Goal: Information Seeking & Learning: Find specific page/section

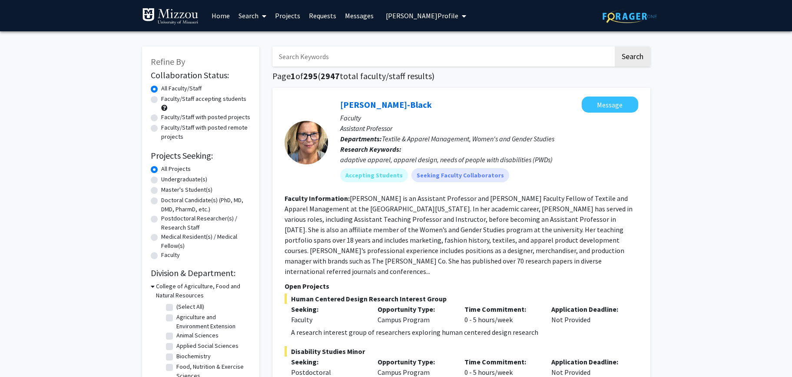
click at [242, 15] on link "Search" at bounding box center [252, 15] width 36 height 30
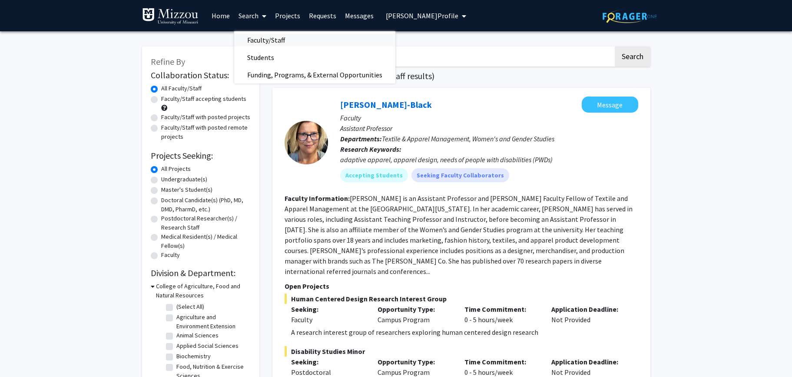
click at [255, 38] on span "Faculty/Staff" at bounding box center [266, 39] width 64 height 17
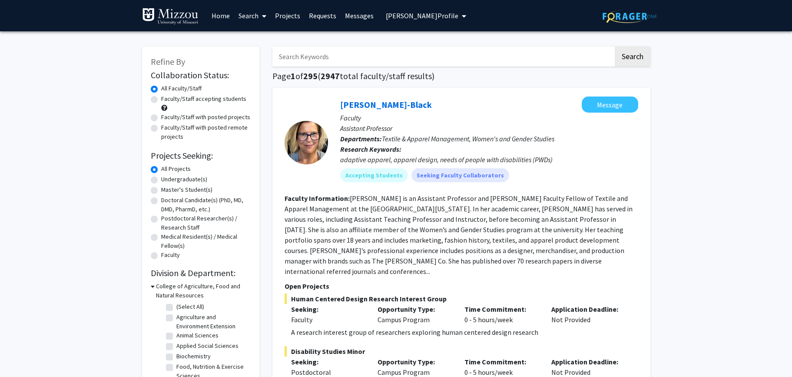
click at [365, 57] on input "Search Keywords" at bounding box center [442, 56] width 341 height 20
click at [615, 46] on button "Search" at bounding box center [633, 56] width 36 height 20
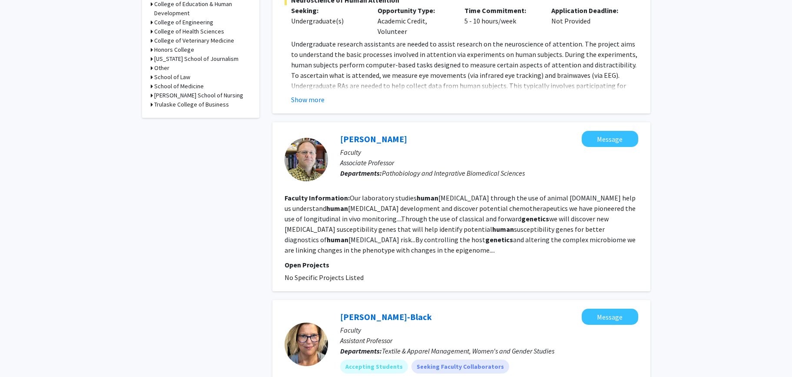
scroll to position [402, 0]
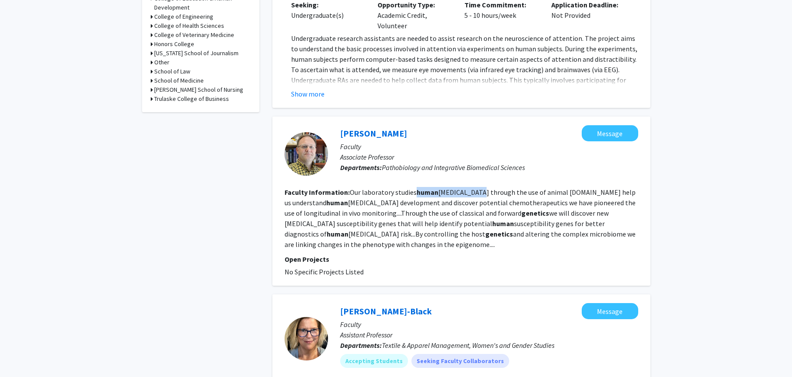
drag, startPoint x: 415, startPoint y: 194, endPoint x: 474, endPoint y: 195, distance: 59.1
click at [474, 195] on fg-read-more "Our laboratory studies human [MEDICAL_DATA] through the use of animal [DOMAIN_N…" at bounding box center [460, 218] width 351 height 61
drag, startPoint x: 531, startPoint y: 194, endPoint x: 573, endPoint y: 193, distance: 41.7
click at [573, 193] on fg-read-more "Our laboratory studies human [MEDICAL_DATA] through the use of animal [DOMAIN_N…" at bounding box center [460, 218] width 351 height 61
drag, startPoint x: 500, startPoint y: 215, endPoint x: 522, endPoint y: 214, distance: 22.6
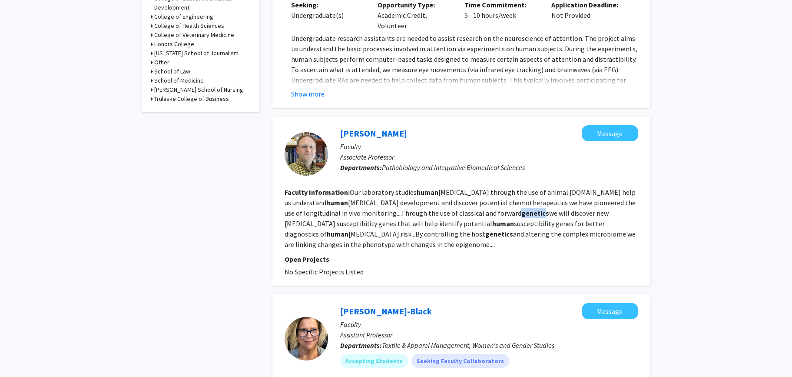
click at [522, 214] on b "genetics" at bounding box center [535, 213] width 28 height 9
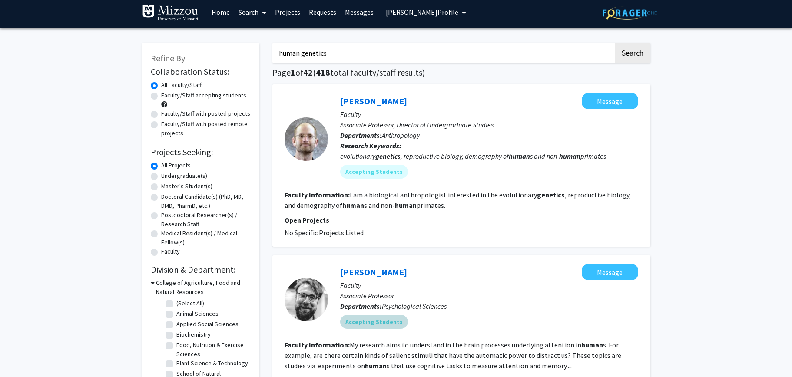
scroll to position [0, 0]
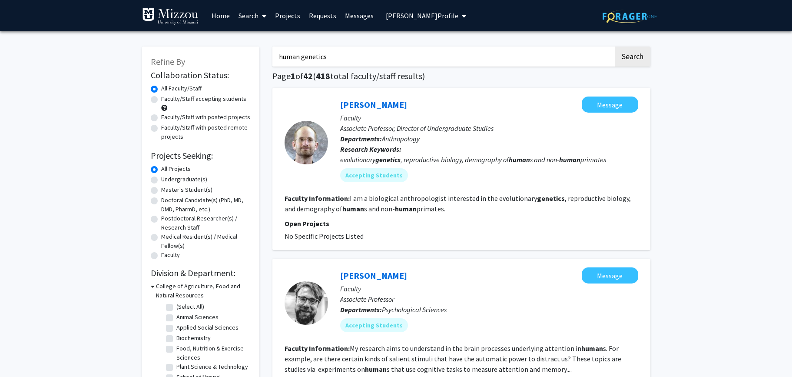
drag, startPoint x: 333, startPoint y: 58, endPoint x: 277, endPoint y: 57, distance: 56.0
click at [276, 57] on input "human genetics" at bounding box center [442, 56] width 341 height 20
type input "[MEDICAL_DATA] AND genetics"
click at [615, 46] on button "Search" at bounding box center [633, 56] width 36 height 20
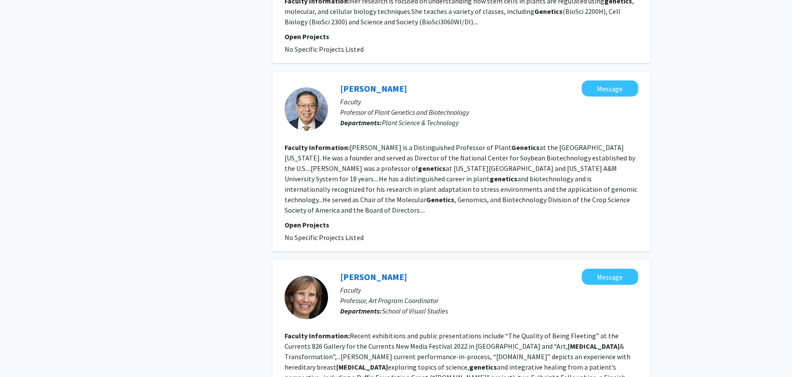
scroll to position [1424, 0]
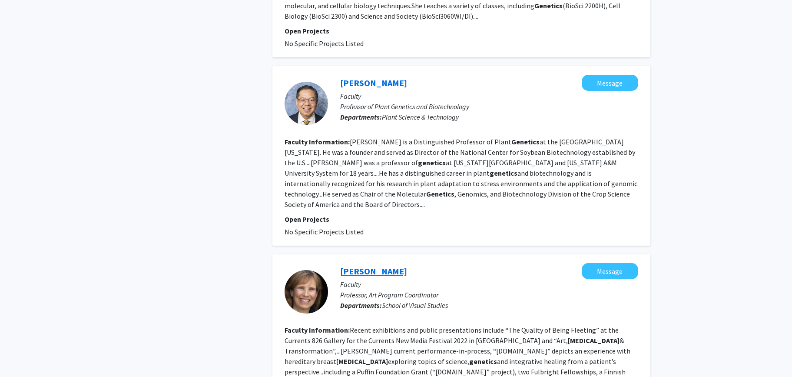
click at [380, 265] on link "[PERSON_NAME]" at bounding box center [373, 270] width 67 height 11
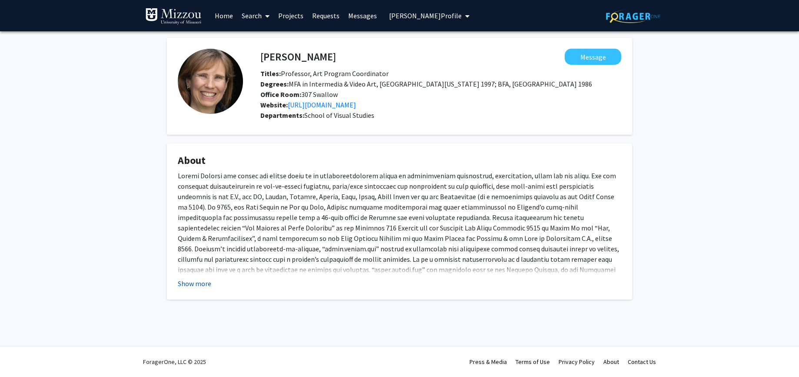
click at [198, 284] on button "Show more" at bounding box center [194, 283] width 33 height 10
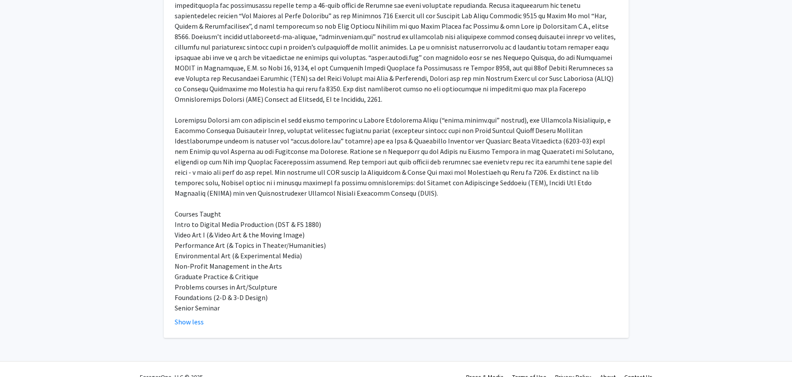
scroll to position [217, 0]
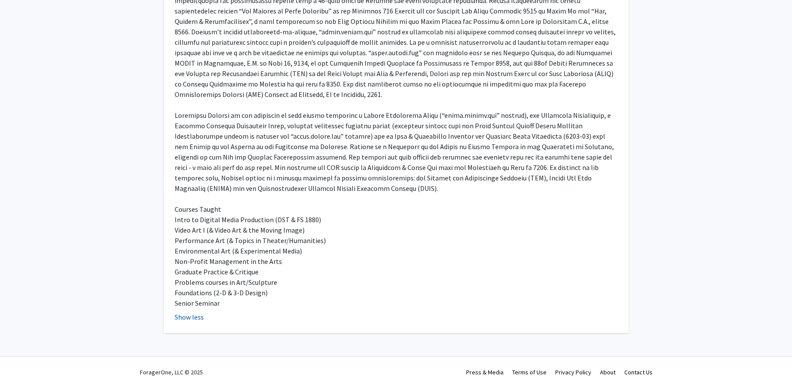
click at [195, 312] on button "Show less" at bounding box center [189, 317] width 29 height 10
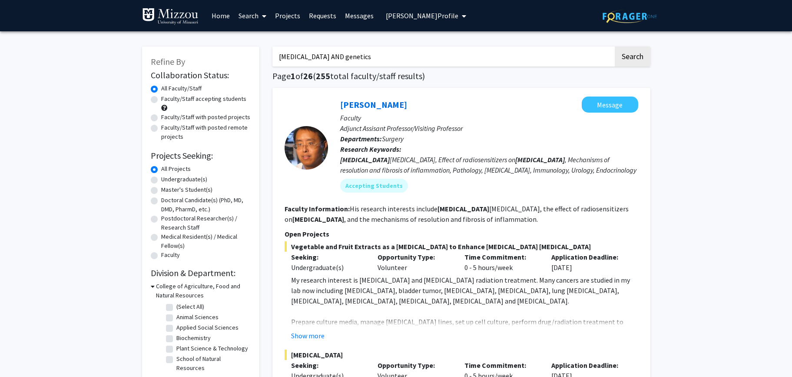
drag, startPoint x: 341, startPoint y: 56, endPoint x: 256, endPoint y: 51, distance: 85.3
click at [615, 46] on button "Search" at bounding box center [633, 56] width 36 height 20
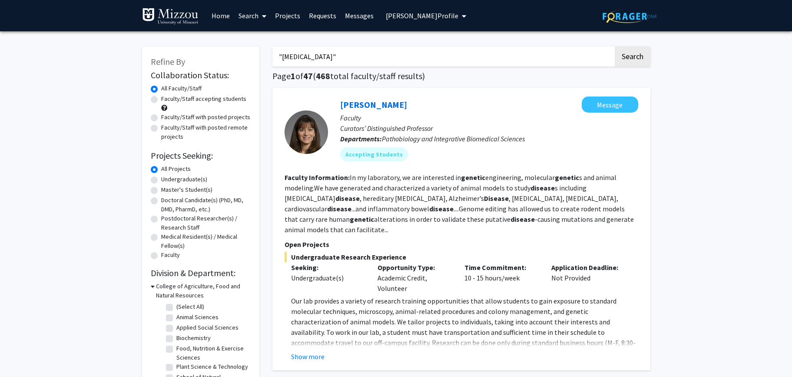
click at [282, 58] on input ""[MEDICAL_DATA]"" at bounding box center [442, 56] width 341 height 20
click at [615, 46] on button "Search" at bounding box center [633, 56] width 36 height 20
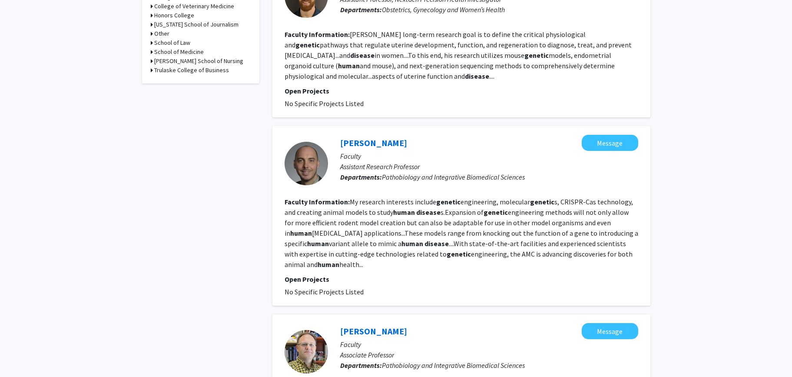
scroll to position [436, 0]
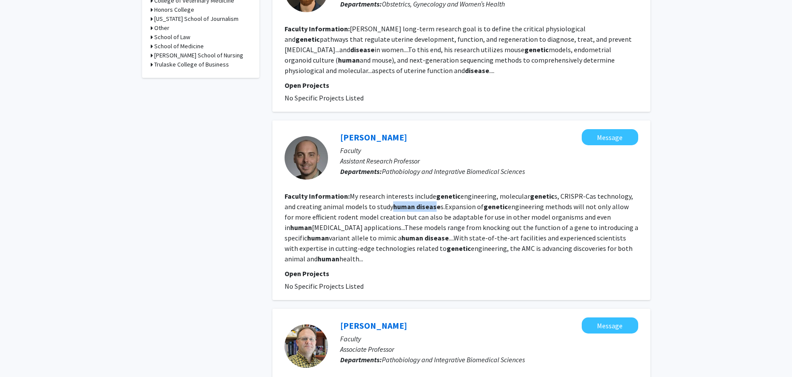
drag, startPoint x: 379, startPoint y: 198, endPoint x: 422, endPoint y: 197, distance: 43.0
click at [422, 197] on fg-read-more "My research interests include genetic engineering, molecular genetic s, CRISPR-…" at bounding box center [462, 227] width 354 height 71
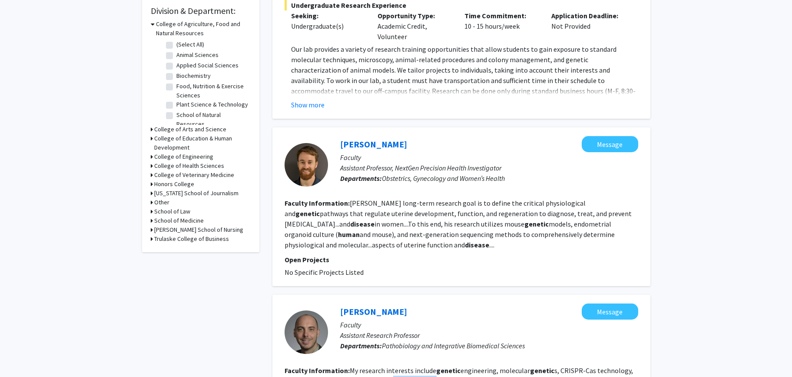
scroll to position [0, 0]
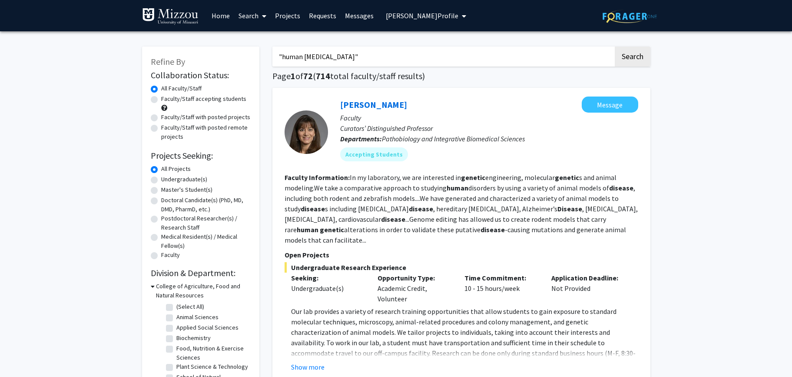
drag, startPoint x: 361, startPoint y: 59, endPoint x: 201, endPoint y: 56, distance: 159.5
type input "[MEDICAL_DATA]"
click at [615, 46] on button "Search" at bounding box center [633, 56] width 36 height 20
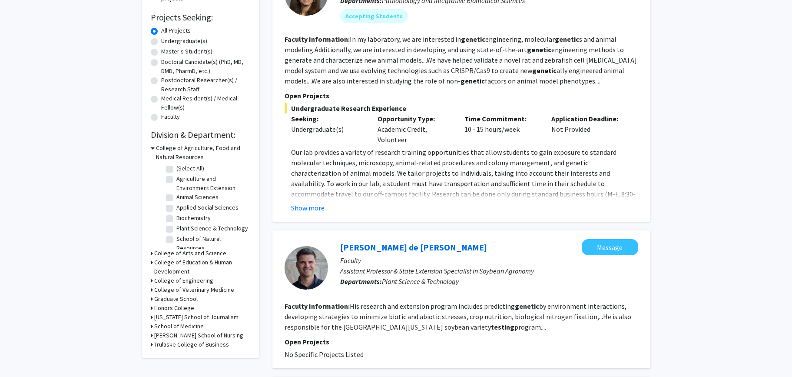
scroll to position [162, 0]
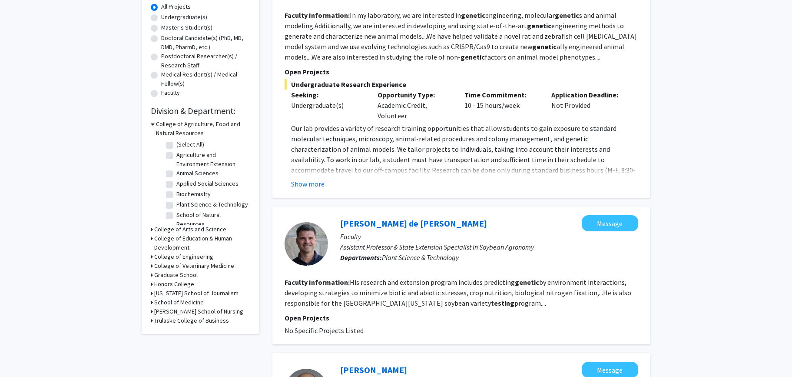
click at [151, 301] on icon at bounding box center [152, 302] width 2 height 9
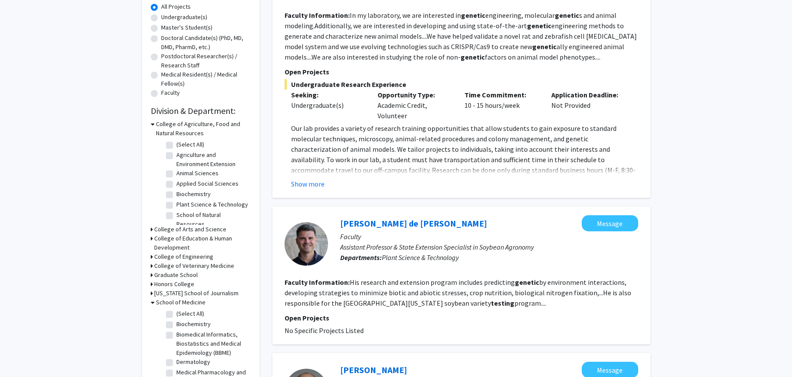
click at [176, 314] on label "(Select All)" at bounding box center [190, 313] width 28 height 9
click at [176, 314] on input "(Select All)" at bounding box center [179, 312] width 6 height 6
checkbox input "true"
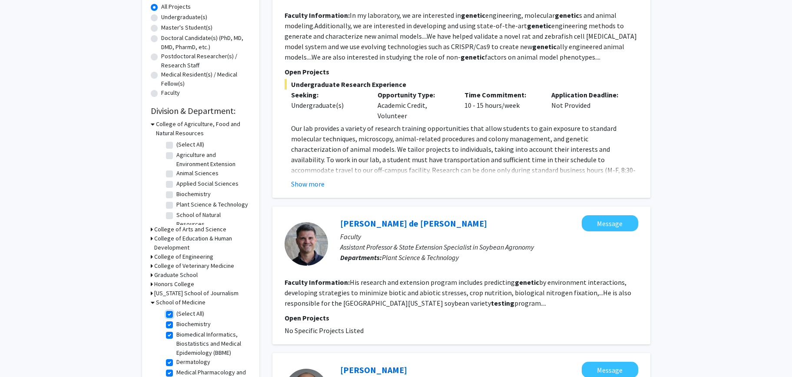
checkbox input "true"
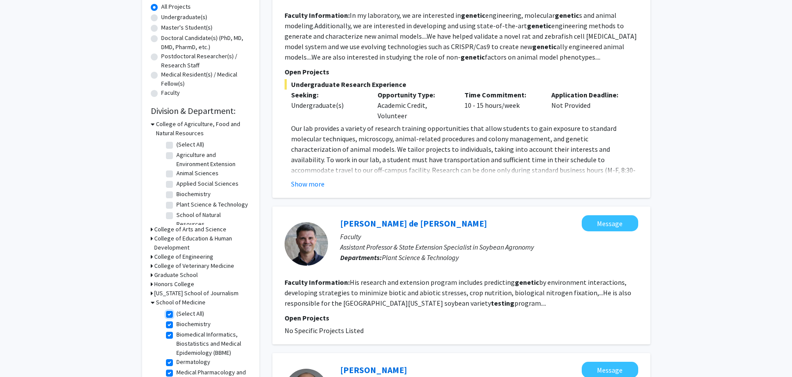
checkbox input "true"
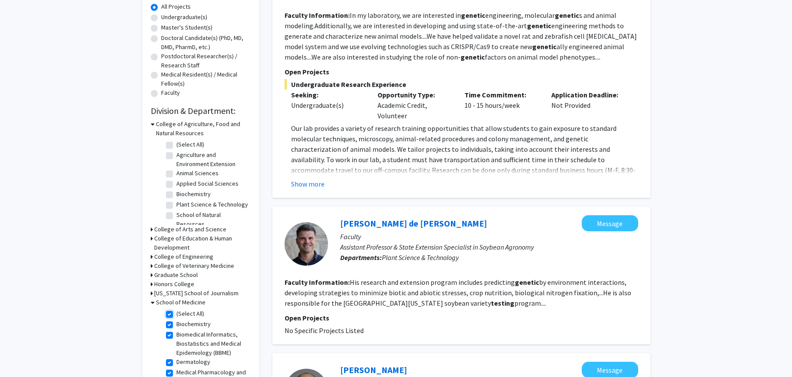
checkbox input "true"
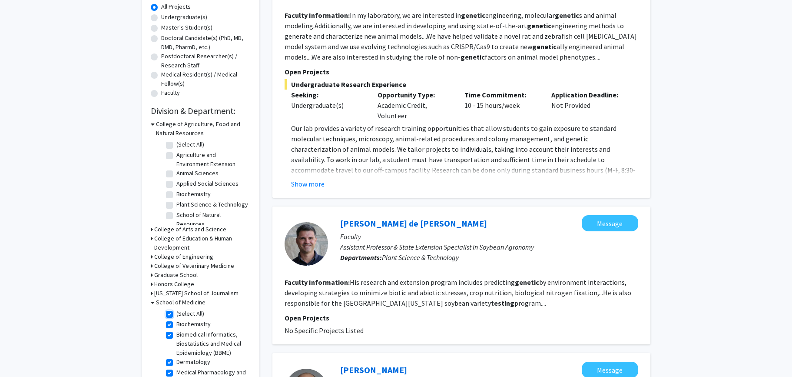
checkbox input "true"
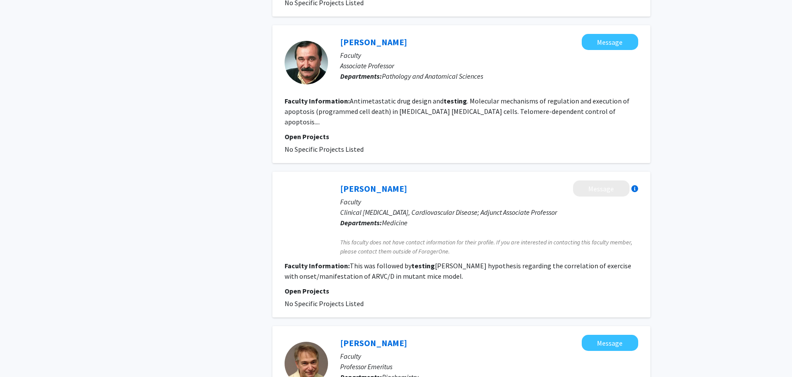
scroll to position [620, 0]
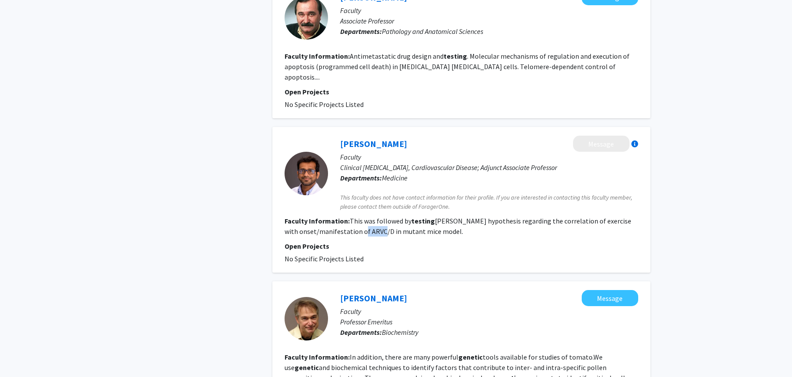
drag, startPoint x: 352, startPoint y: 223, endPoint x: 373, endPoint y: 222, distance: 20.4
click at [373, 222] on fg-read-more "This was followed by testing [PERSON_NAME] hypothesis regarding the correlation…" at bounding box center [458, 225] width 347 height 19
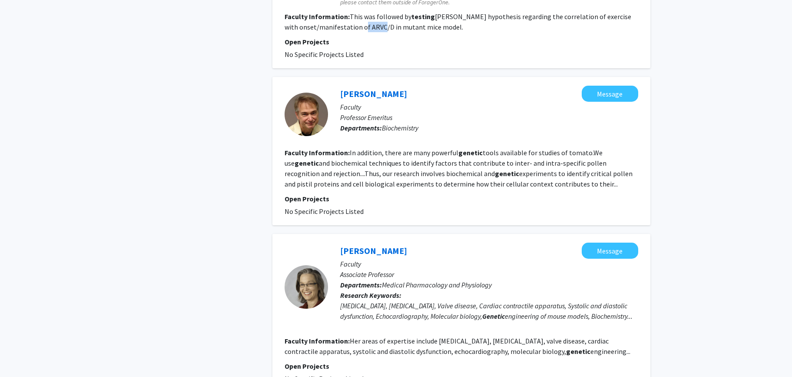
scroll to position [849, 0]
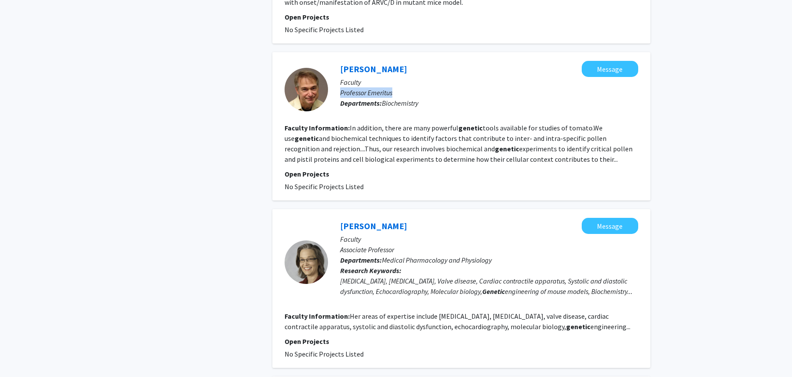
drag, startPoint x: 341, startPoint y: 83, endPoint x: 392, endPoint y: 85, distance: 51.3
click at [393, 87] on p "Professor Emeritus" at bounding box center [489, 92] width 298 height 10
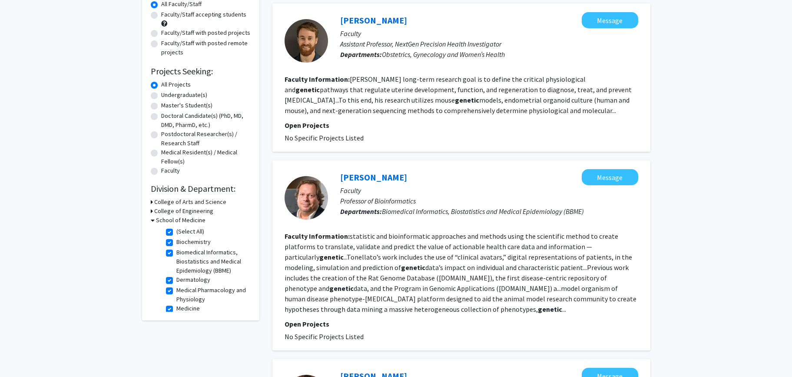
scroll to position [0, 0]
